Goal: Information Seeking & Learning: Understand process/instructions

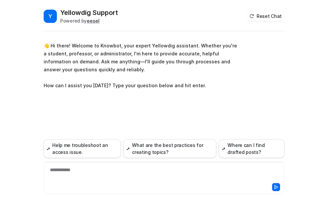
click at [65, 172] on div "**********" at bounding box center [164, 173] width 238 height 15
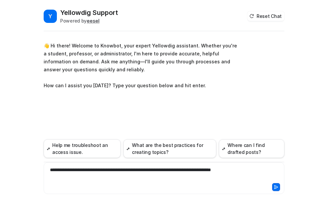
click at [250, 169] on div "**********" at bounding box center [164, 173] width 238 height 15
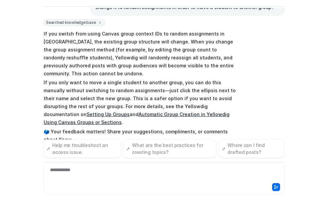
scroll to position [87, 0]
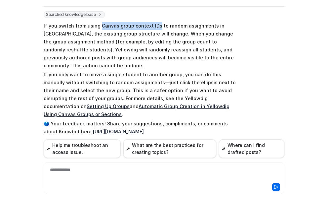
drag, startPoint x: 95, startPoint y: 25, endPoint x: 152, endPoint y: 25, distance: 56.9
click at [152, 25] on p "If you switch from using Canvas group context IDs to random assignments in [GEO…" at bounding box center [141, 46] width 194 height 48
copy p "Canvas group context IDs"
click at [85, 175] on div at bounding box center [164, 173] width 238 height 15
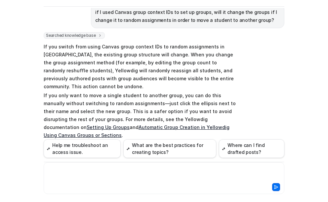
scroll to position [66, 0]
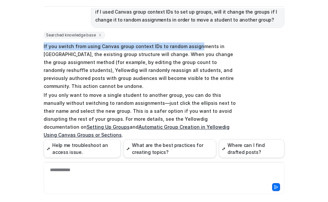
drag, startPoint x: 46, startPoint y: 46, endPoint x: 191, endPoint y: 47, distance: 145.0
click at [191, 47] on p "If you switch from using Canvas group context IDs to random assignments in [GEO…" at bounding box center [141, 66] width 194 height 48
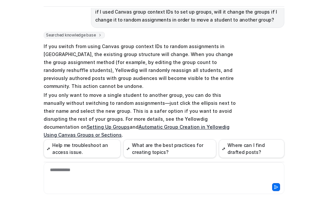
click at [146, 91] on p "If you only want to move a single student to another group, you can do this man…" at bounding box center [141, 115] width 194 height 48
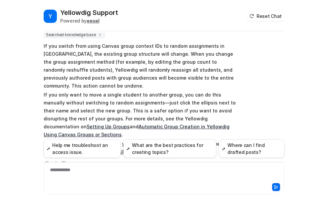
scroll to position [75, 0]
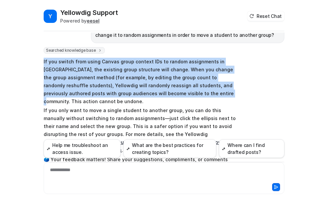
drag, startPoint x: 40, startPoint y: 62, endPoint x: 161, endPoint y: 96, distance: 125.6
click at [161, 96] on div "Y Yellowdig Support Powered by eesel Reset Chat 👋 Hi there! Welcome to Knowbot,…" at bounding box center [164, 105] width 252 height 194
drag, startPoint x: 233, startPoint y: 92, endPoint x: 40, endPoint y: 63, distance: 195.2
click at [40, 63] on div "Y Yellowdig Support Powered by eesel Reset Chat 👋 Hi there! Welcome to Knowbot,…" at bounding box center [164, 105] width 252 height 194
click at [239, 94] on div "Searched knowledge base search_queries : [ "Canvas group context IDs group assi…" at bounding box center [164, 115] width 241 height 136
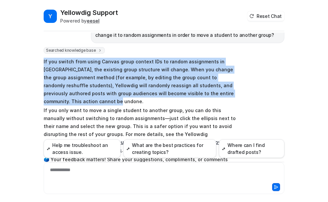
drag, startPoint x: 234, startPoint y: 95, endPoint x: 40, endPoint y: 64, distance: 196.7
click at [40, 64] on div "Y Yellowdig Support Powered by eesel Reset Chat 👋 Hi there! Welcome to Knowbot,…" at bounding box center [164, 105] width 252 height 194
copy p "If you switch from using Canvas group context IDs to random assignments in [GEO…"
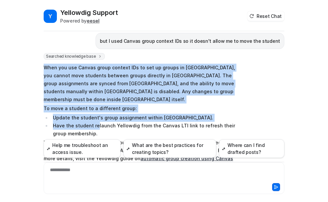
scroll to position [241, 0]
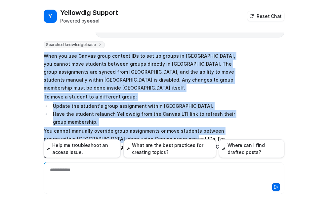
drag, startPoint x: 42, startPoint y: 73, endPoint x: 164, endPoint y: 117, distance: 129.9
click at [164, 117] on span "When you use Canvas group context IDs to set up groups in [GEOGRAPHIC_DATA], yo…" at bounding box center [141, 114] width 194 height 126
copy span "When you use Canvas group context IDs to set up groups in [GEOGRAPHIC_DATA], yo…"
click at [80, 102] on li "Update the student's group assignment within [GEOGRAPHIC_DATA]." at bounding box center [144, 106] width 186 height 8
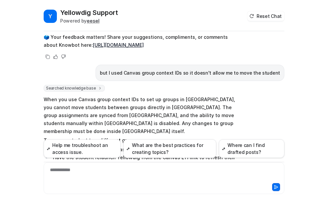
scroll to position [208, 0]
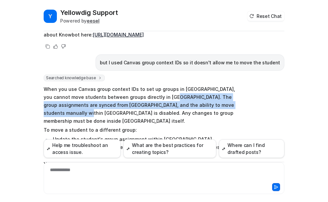
drag, startPoint x: 160, startPoint y: 80, endPoint x: 61, endPoint y: 100, distance: 100.6
click at [61, 100] on p "When you use Canvas group context IDs to set up groups in [GEOGRAPHIC_DATA], yo…" at bounding box center [141, 105] width 194 height 40
copy p "The group assignments are synced from [GEOGRAPHIC_DATA], and the ability to mov…"
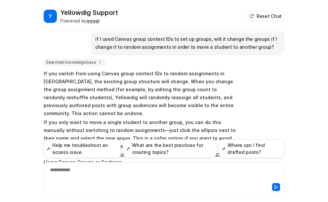
scroll to position [75, 0]
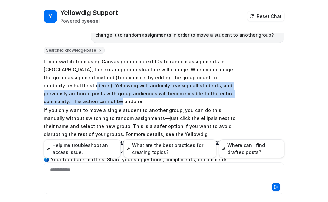
drag, startPoint x: 41, startPoint y: 85, endPoint x: 232, endPoint y: 92, distance: 190.8
click at [232, 92] on p "If you switch from using Canvas group context IDs to random assignments in [GEO…" at bounding box center [141, 82] width 194 height 48
copy p "Yellowdig will randomly reassign all students, and previously authored posts wi…"
click at [83, 87] on p "If you switch from using Canvas group context IDs to random assignments in [GEO…" at bounding box center [141, 82] width 194 height 48
drag, startPoint x: 73, startPoint y: 85, endPoint x: 232, endPoint y: 92, distance: 159.8
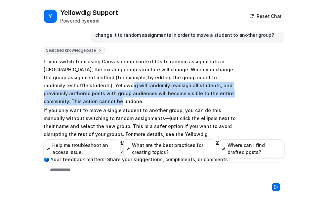
click at [232, 92] on p "If you switch from using Canvas group context IDs to random assignments in [GEO…" at bounding box center [141, 82] width 194 height 48
copy p "randomly reassign all students, and previously authored posts with group audien…"
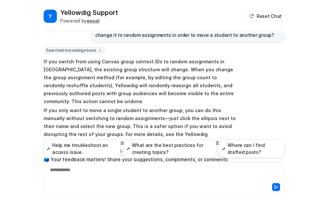
click at [284, 57] on div "Y Yellowdig Support Powered by eesel Reset Chat 👋 Hi there! Welcome to Knowbot,…" at bounding box center [164, 105] width 252 height 194
